Goal: Task Accomplishment & Management: Use online tool/utility

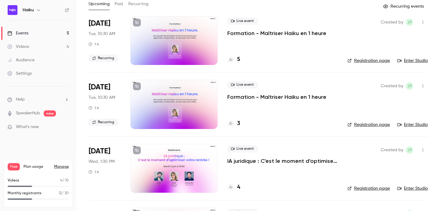
scroll to position [89, 0]
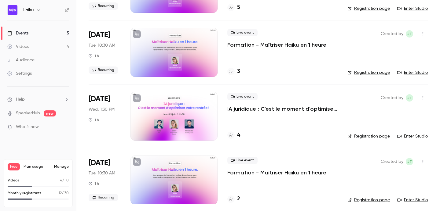
click at [172, 111] on div at bounding box center [173, 116] width 87 height 49
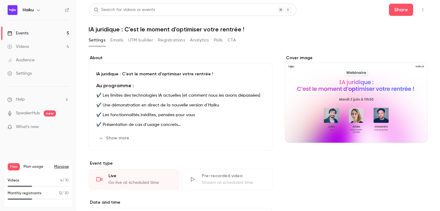
click at [162, 40] on button "Registrations" at bounding box center [171, 40] width 27 height 10
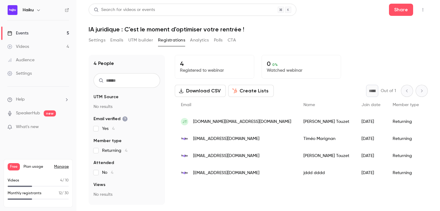
click at [140, 42] on button "UTM builder" at bounding box center [140, 40] width 25 height 10
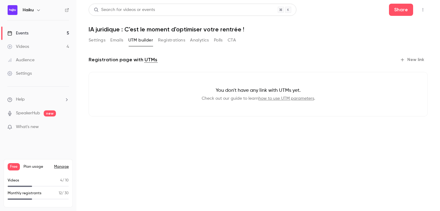
click at [404, 57] on icon "button" at bounding box center [402, 59] width 5 height 5
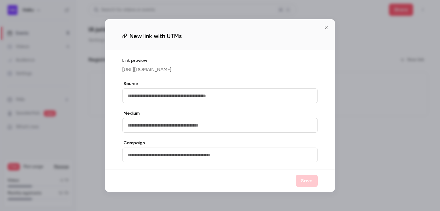
click at [160, 102] on input "text" at bounding box center [220, 96] width 196 height 15
type input "*******"
click at [157, 132] on input "text" at bounding box center [220, 125] width 196 height 15
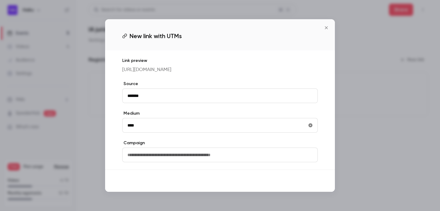
type input "****"
click at [303, 187] on button "Save" at bounding box center [307, 181] width 22 height 12
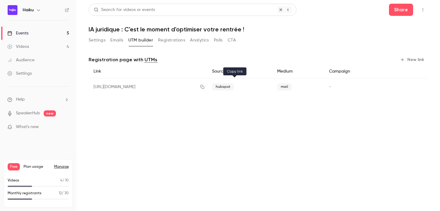
click at [205, 88] on icon "button" at bounding box center [202, 87] width 5 height 4
click at [180, 42] on button "Registrations" at bounding box center [171, 40] width 27 height 10
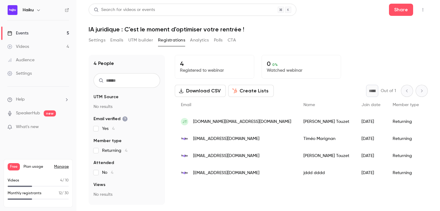
click at [99, 35] on button "Settings" at bounding box center [97, 40] width 17 height 10
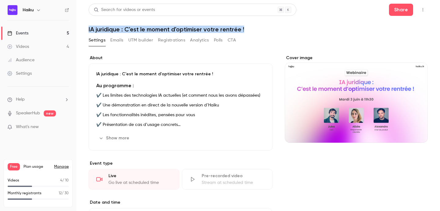
drag, startPoint x: 89, startPoint y: 29, endPoint x: 310, endPoint y: 33, distance: 221.3
click at [310, 33] on div "Search for videos or events Share IA juridique : C'est le moment d'optimiser vo…" at bounding box center [258, 198] width 339 height 389
copy h1 "IA juridique : C'est le moment d'optimiser votre rentrée !"
